Goal: Check status: Check status

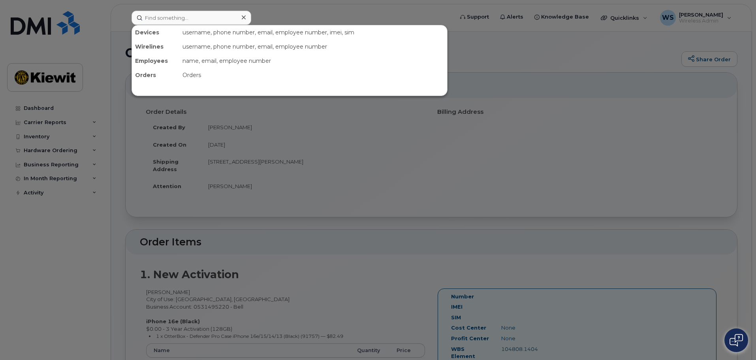
scroll to position [118, 0]
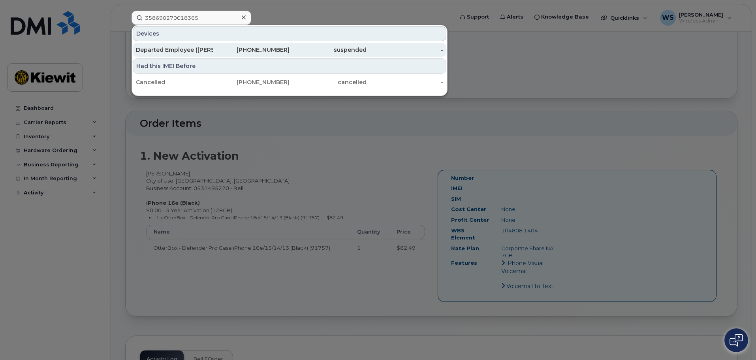
type input "358690270018365"
click at [185, 52] on div "Departed Employee ([PERSON_NAME])" at bounding box center [174, 50] width 77 height 8
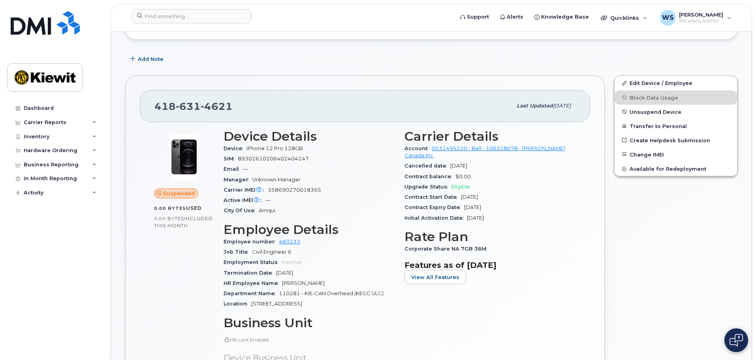
scroll to position [197, 0]
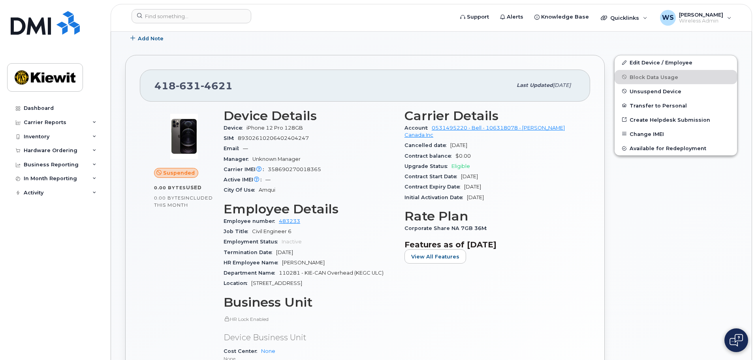
click at [103, 279] on div "Dashboard Carrier Reports Monthly Billing Data Daily Data Pooling Data Behavior…" at bounding box center [55, 224] width 97 height 247
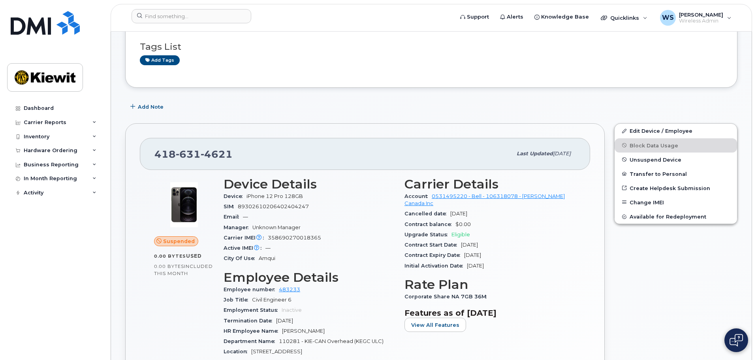
scroll to position [0, 0]
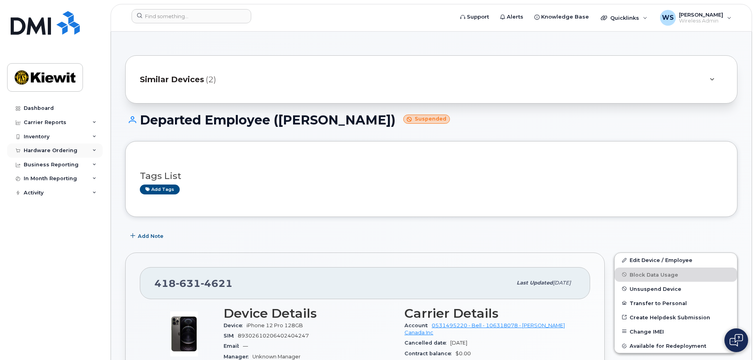
click at [49, 152] on div "Hardware Ordering" at bounding box center [51, 150] width 54 height 6
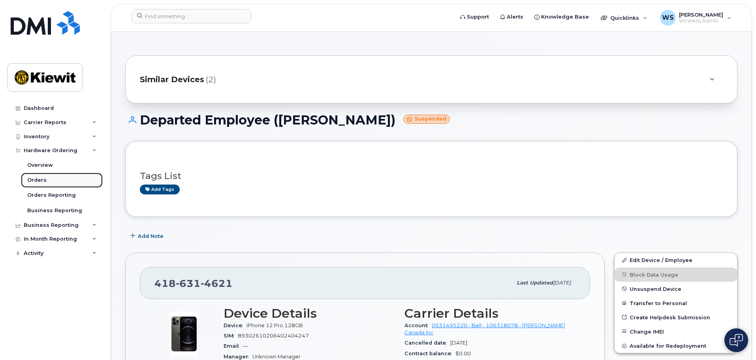
click at [35, 179] on div "Orders" at bounding box center [36, 179] width 19 height 7
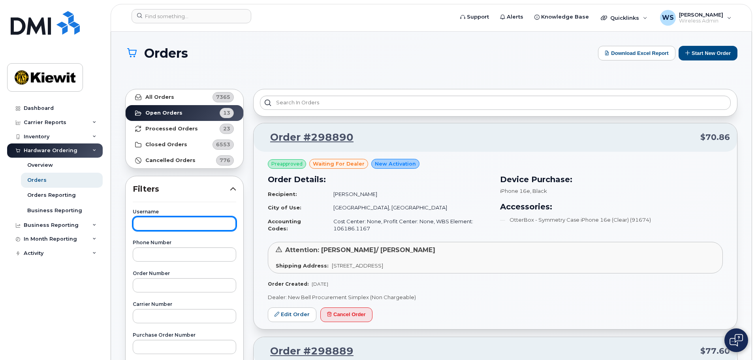
click at [172, 223] on input "text" at bounding box center [184, 223] width 103 height 14
type input "thomas"
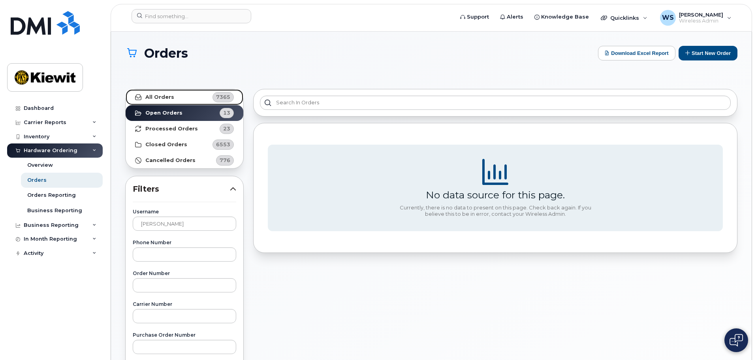
click at [165, 97] on strong "All Orders" at bounding box center [159, 97] width 29 height 6
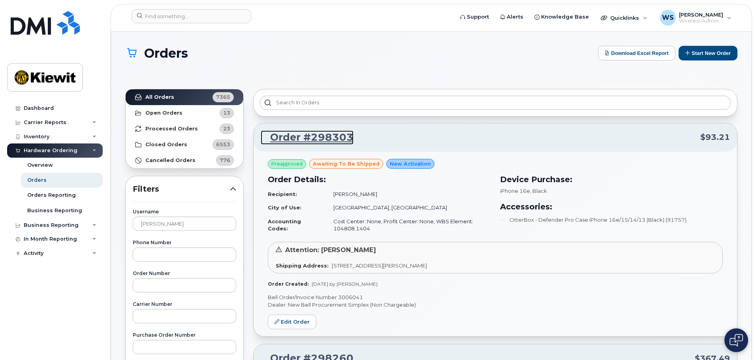
click at [327, 134] on link "Order #298303" at bounding box center [307, 137] width 93 height 14
